Goal: Task Accomplishment & Management: Use online tool/utility

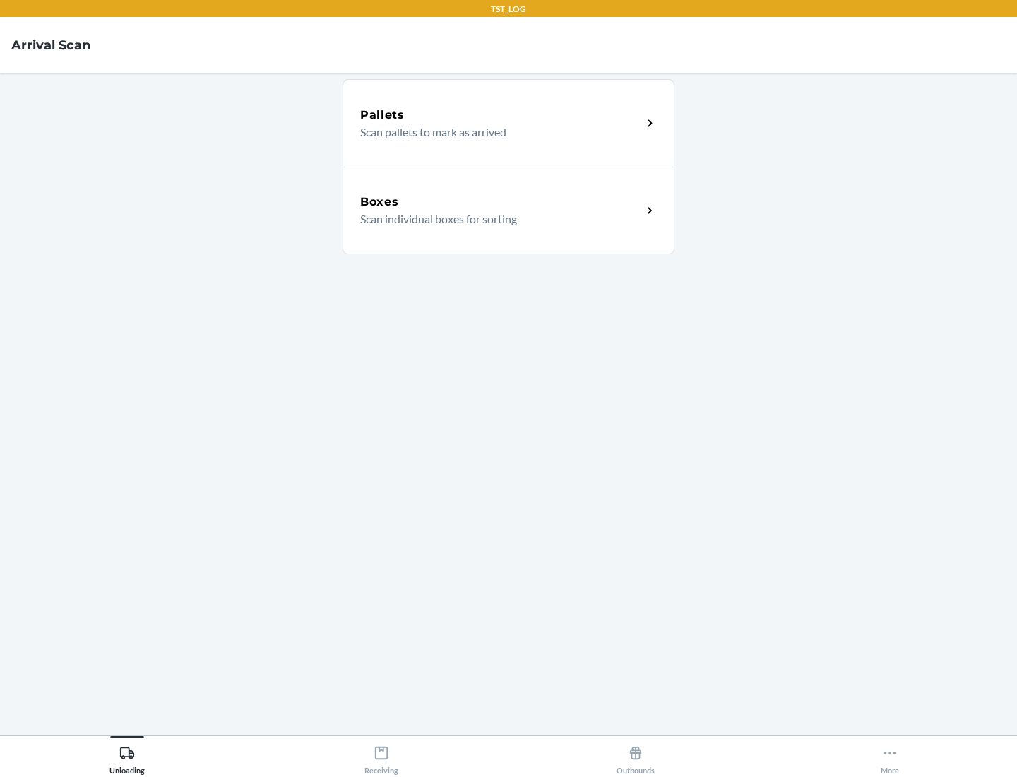
click at [501, 202] on div "Boxes" at bounding box center [501, 201] width 282 height 17
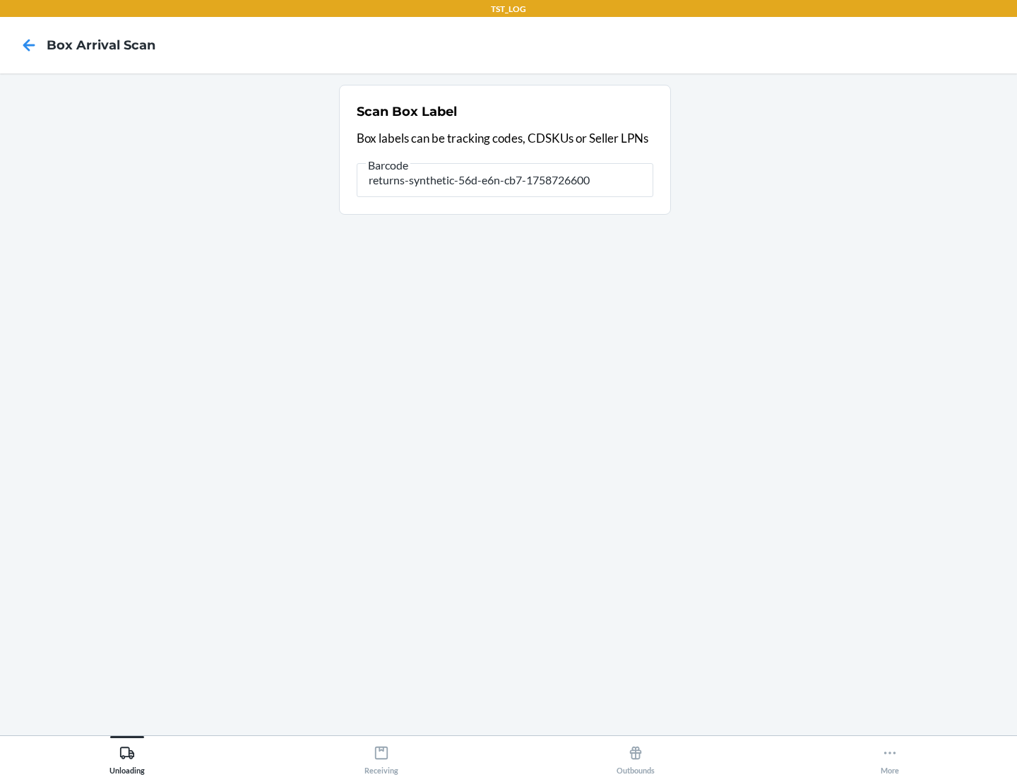
type input "returns-synthetic-56d-e6n-cb7-1758726600"
